Goal: Find specific page/section: Find specific page/section

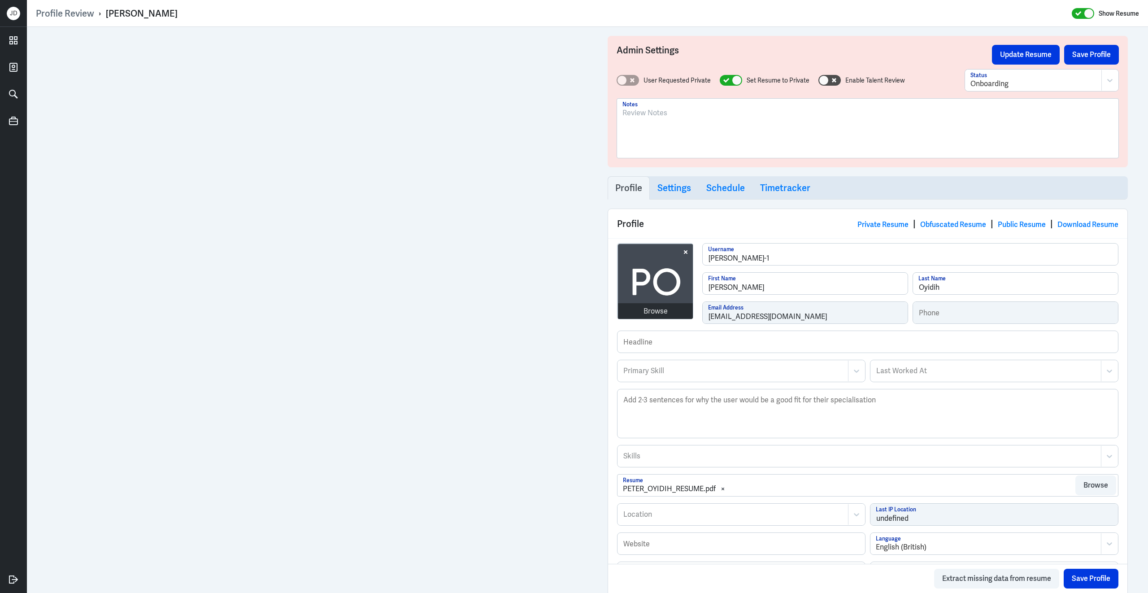
click at [694, 120] on div at bounding box center [868, 132] width 491 height 48
click at [1087, 56] on button "Save Profile" at bounding box center [1092, 55] width 55 height 20
click at [697, 310] on div "Browse sonali-raval-1 Username Sonali First Name Raval Last Name sonali.storyte…" at bounding box center [868, 286] width 502 height 87
drag, startPoint x: 105, startPoint y: 13, endPoint x: 191, endPoint y: 11, distance: 86.2
click at [191, 11] on div "Profile Review › Sonali Raval Show Resume" at bounding box center [588, 14] width 1104 height 12
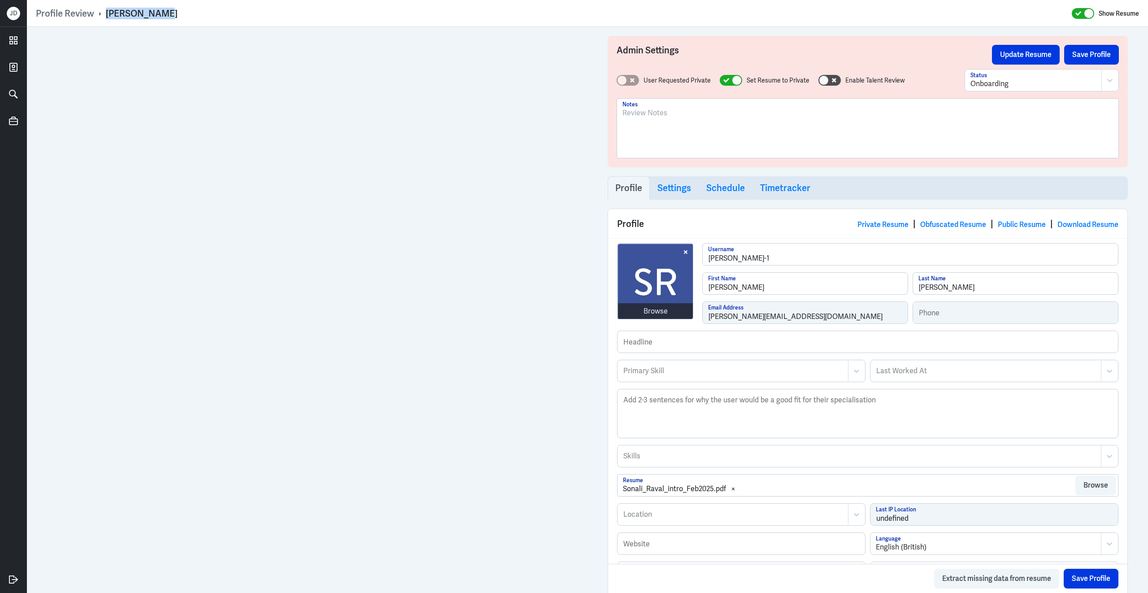
copy div "Sonali Raval"
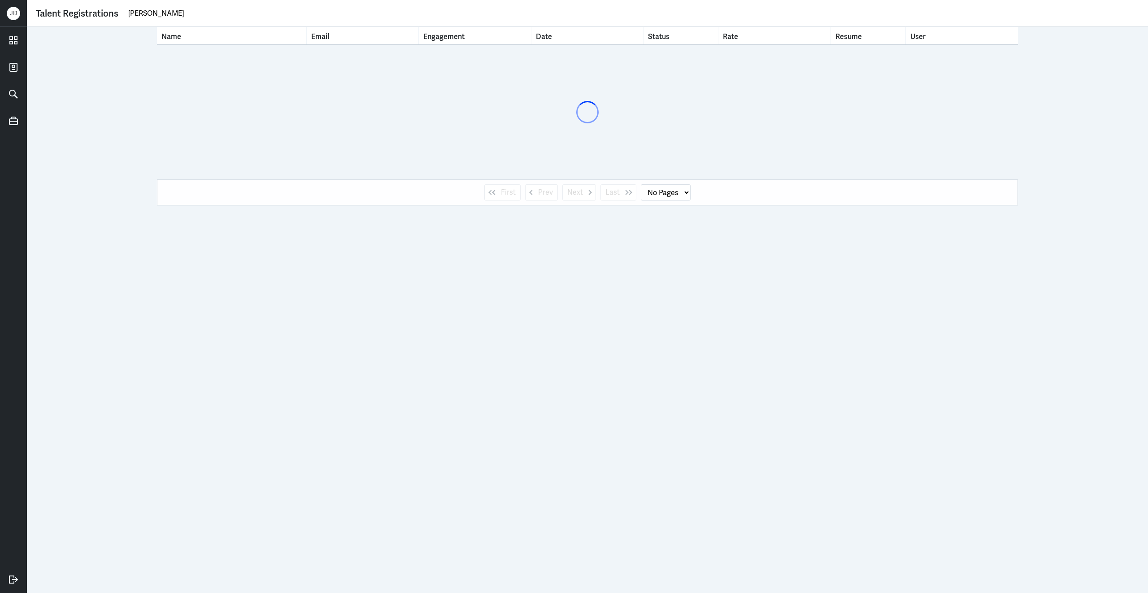
type input "[PERSON_NAME] hingp"
select select "1"
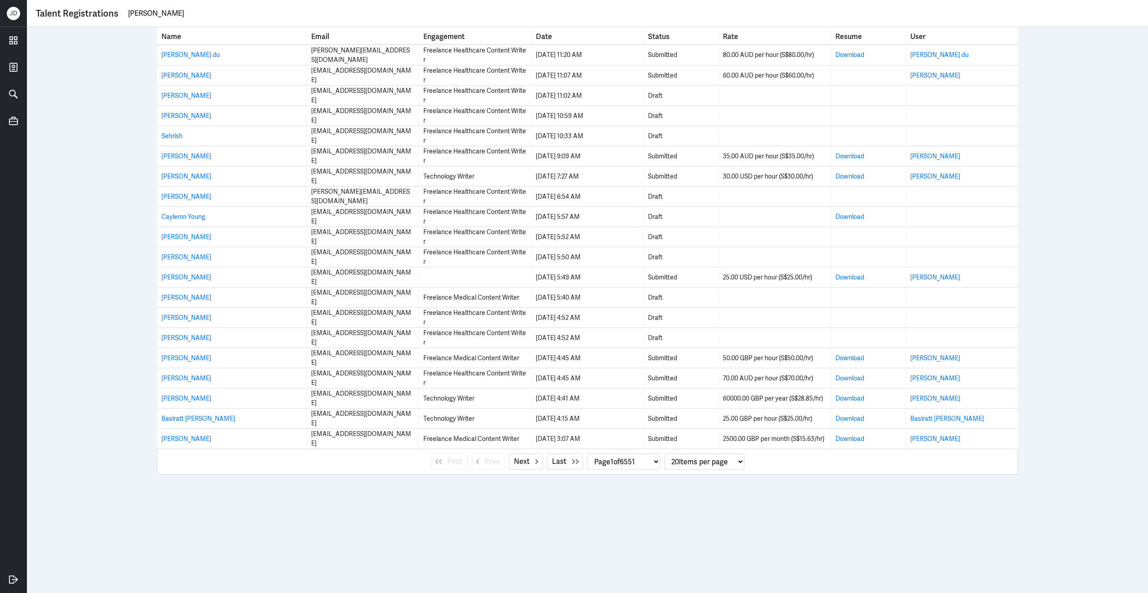
type input "[PERSON_NAME]"
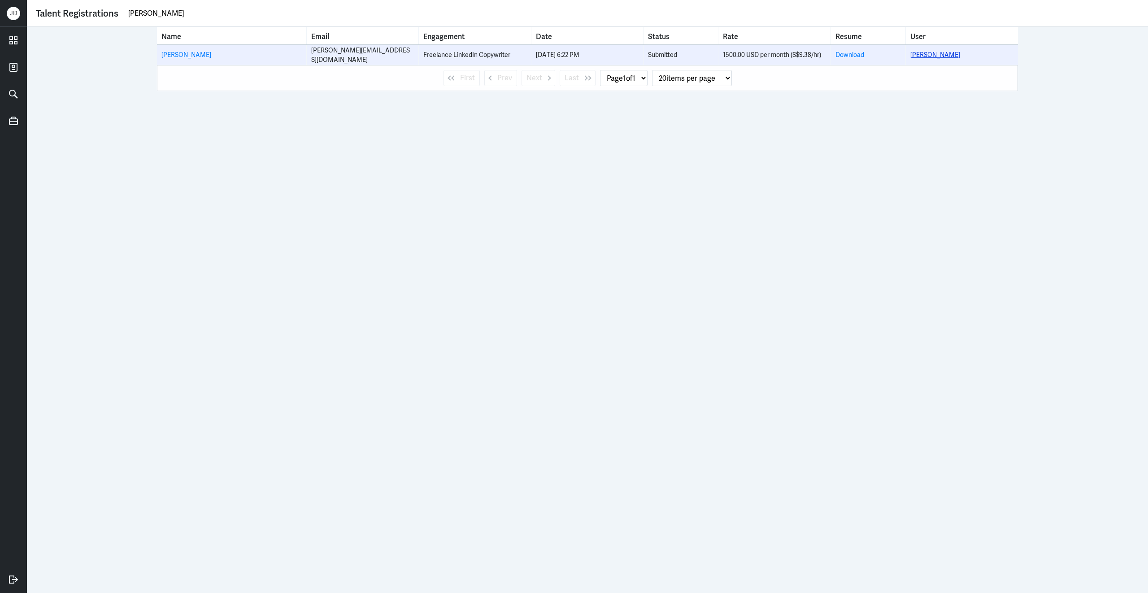
click at [926, 54] on link "[PERSON_NAME]" at bounding box center [936, 55] width 50 height 8
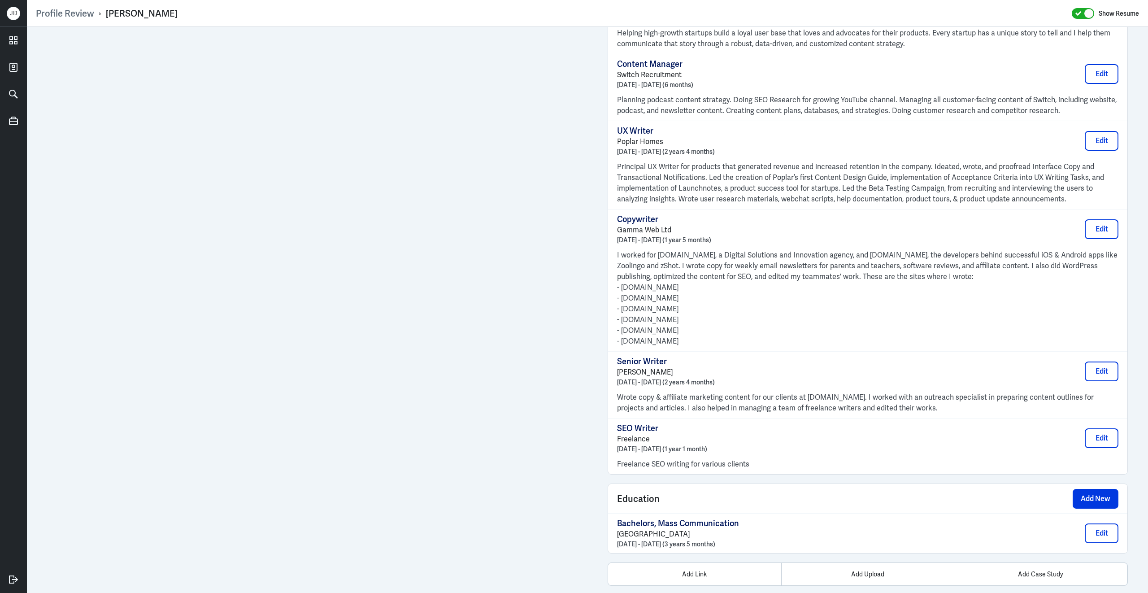
scroll to position [862, 0]
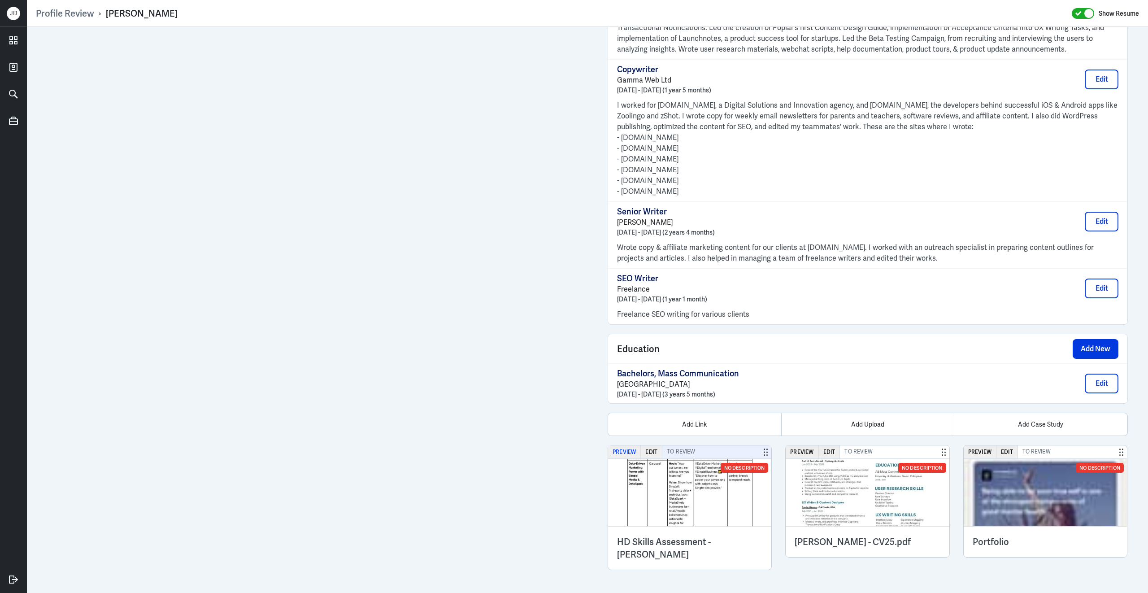
click at [628, 454] on button "Preview" at bounding box center [624, 451] width 33 height 13
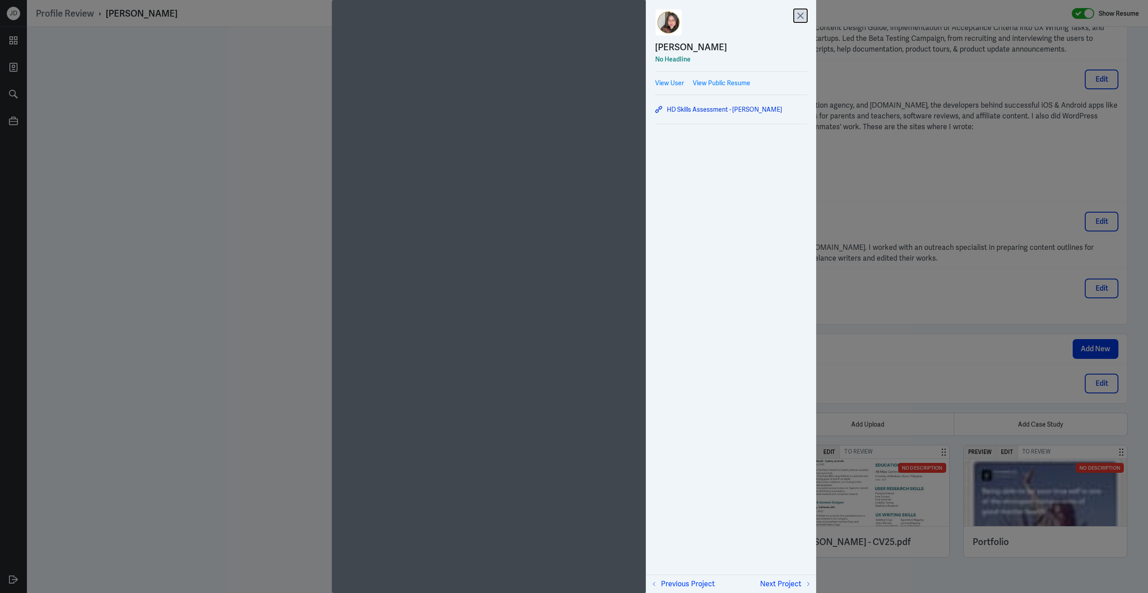
click at [803, 20] on icon at bounding box center [800, 15] width 13 height 13
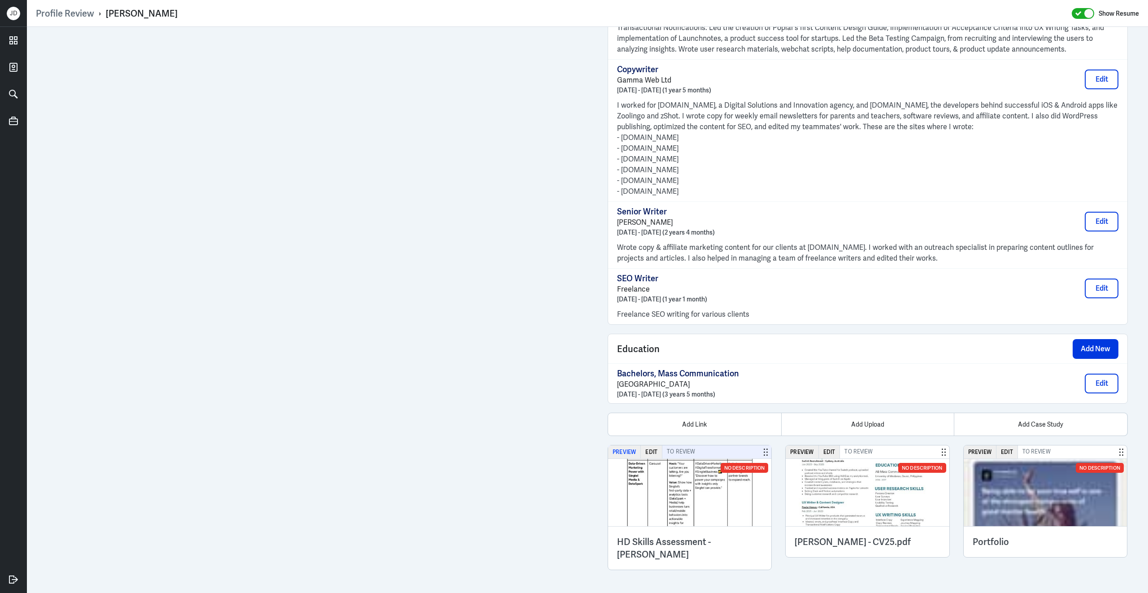
click at [621, 450] on button "Preview" at bounding box center [624, 451] width 33 height 13
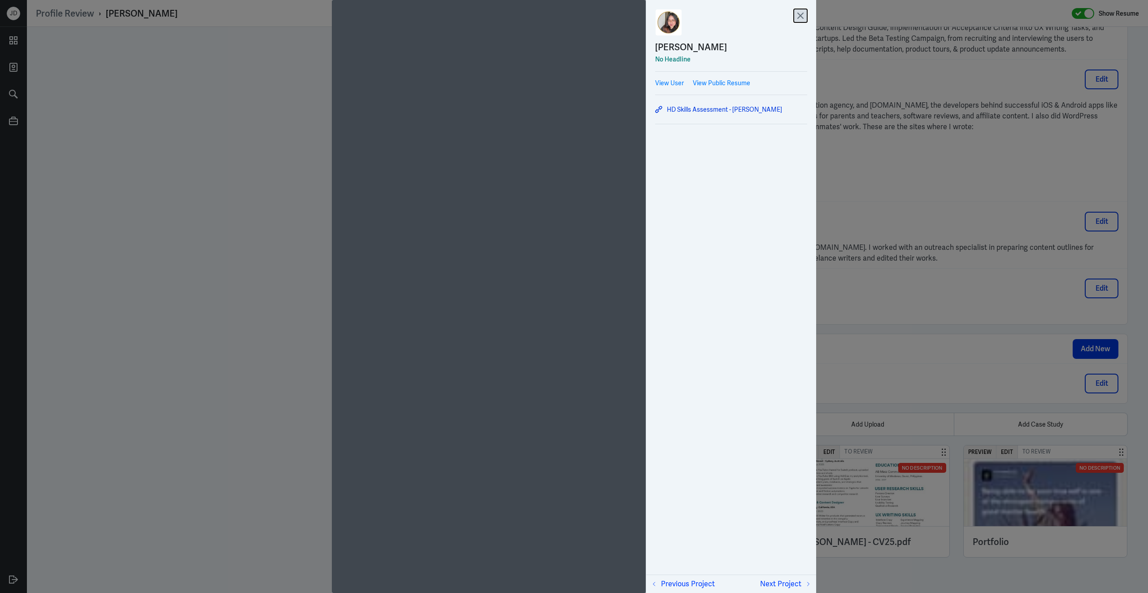
click at [801, 18] on icon at bounding box center [800, 15] width 13 height 13
